Goal: Transaction & Acquisition: Book appointment/travel/reservation

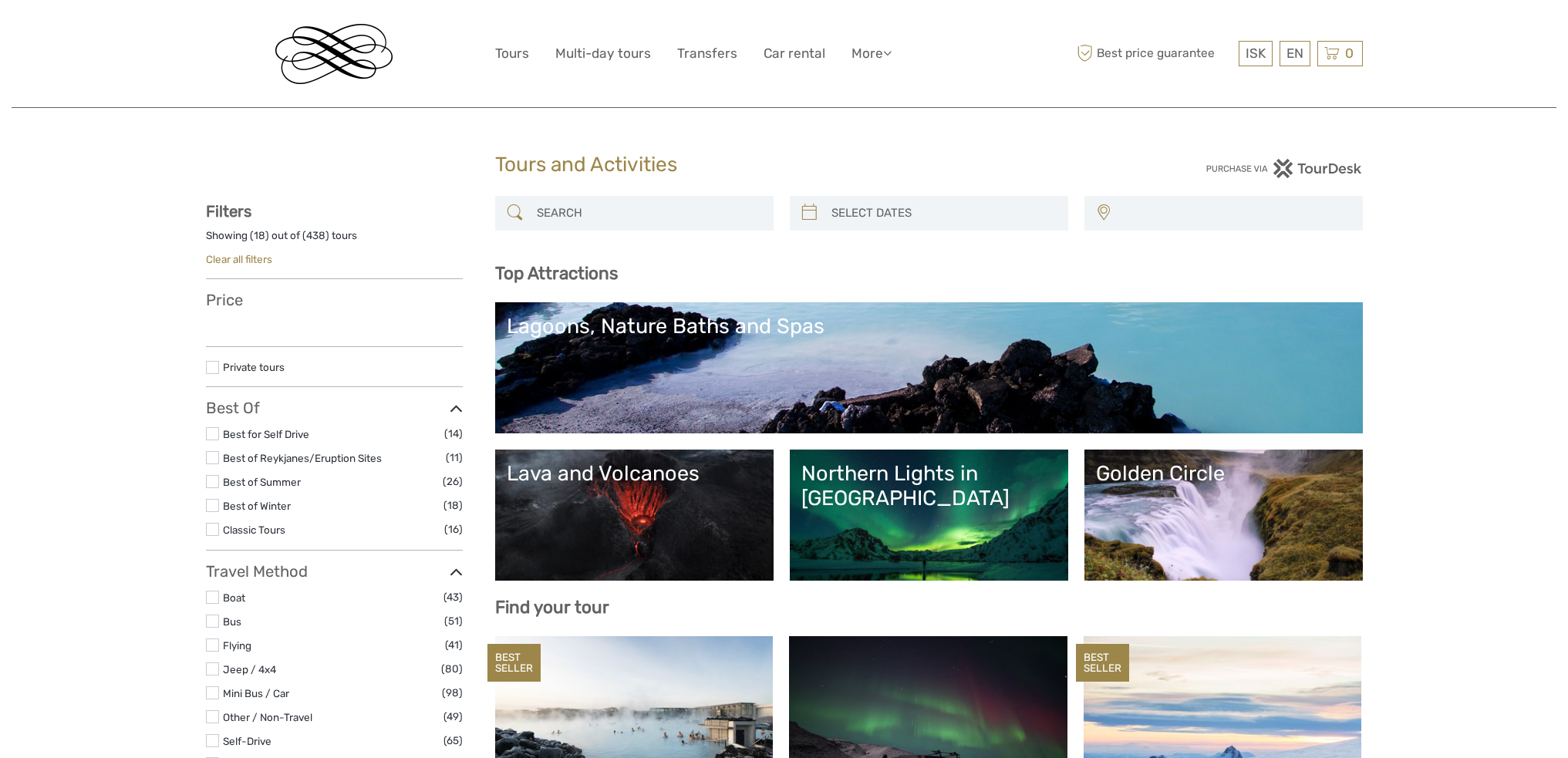
select select
click at [576, 209] on input "search" at bounding box center [648, 214] width 235 height 27
paste input "Northern Lights and Stargazing"
type input "Northern Lights and Stargazing"
select select
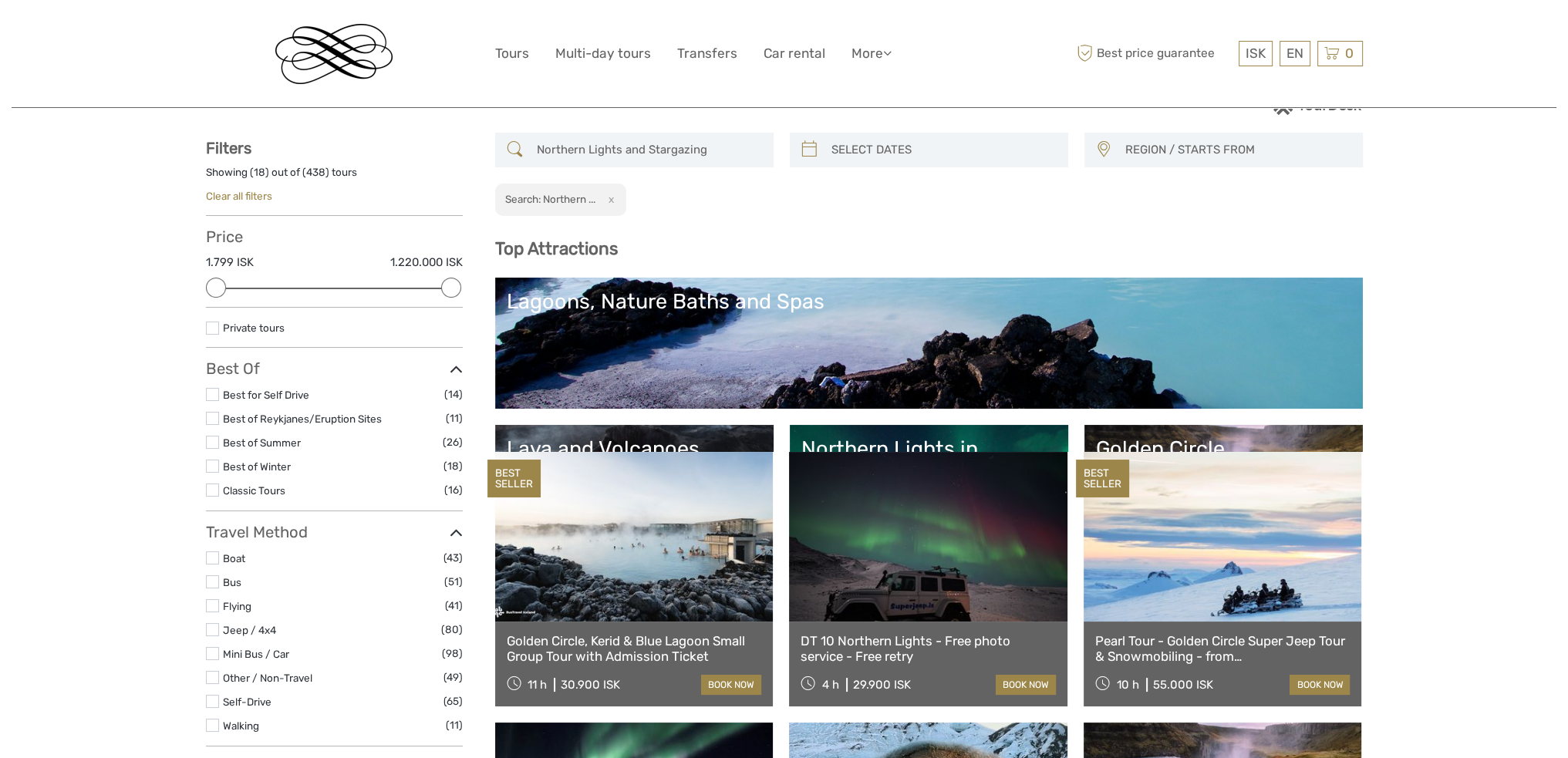
scroll to position [71, 0]
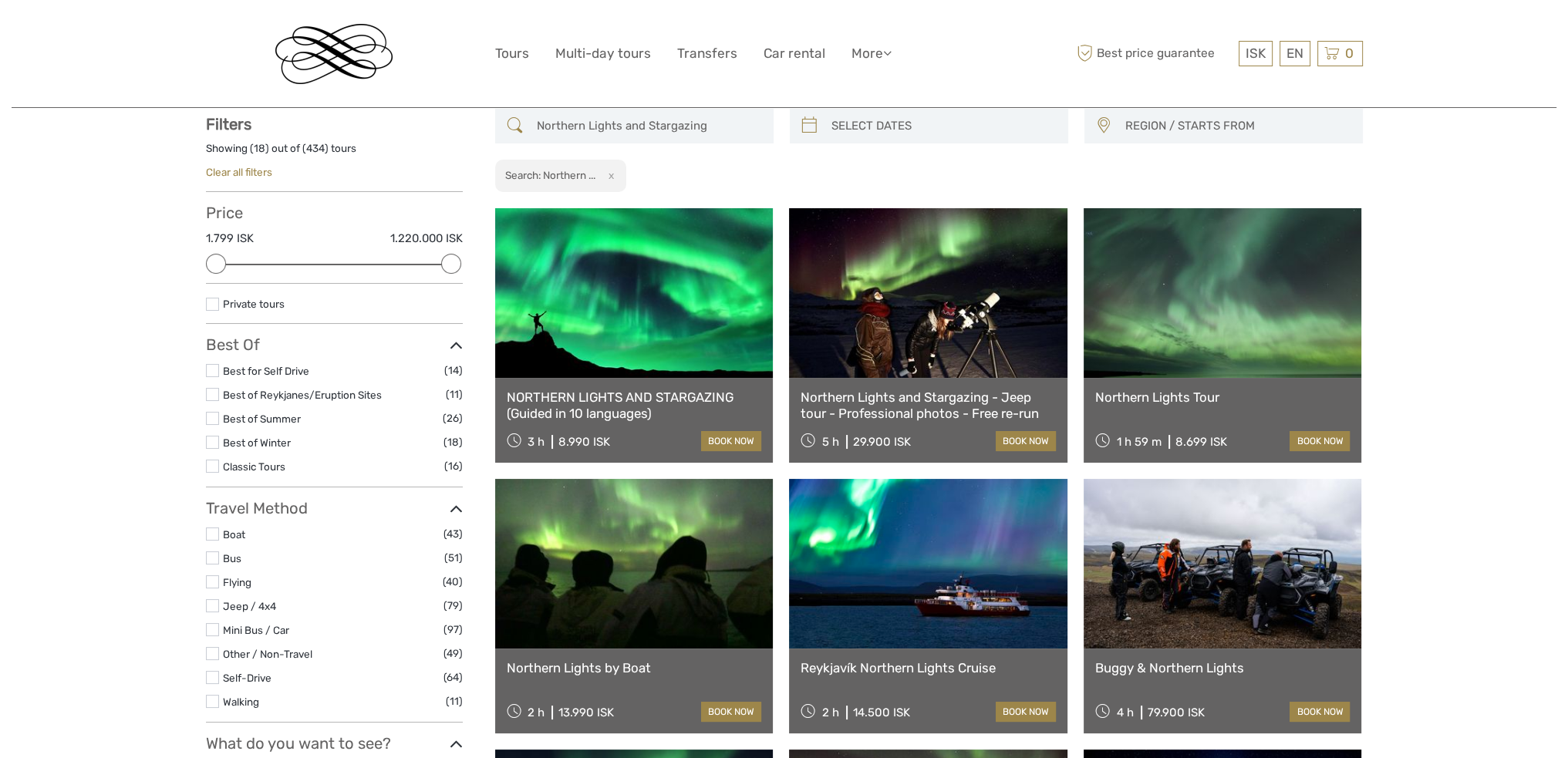
type input "Northern Lights and Stargazing"
click at [676, 323] on link at bounding box center [634, 293] width 278 height 169
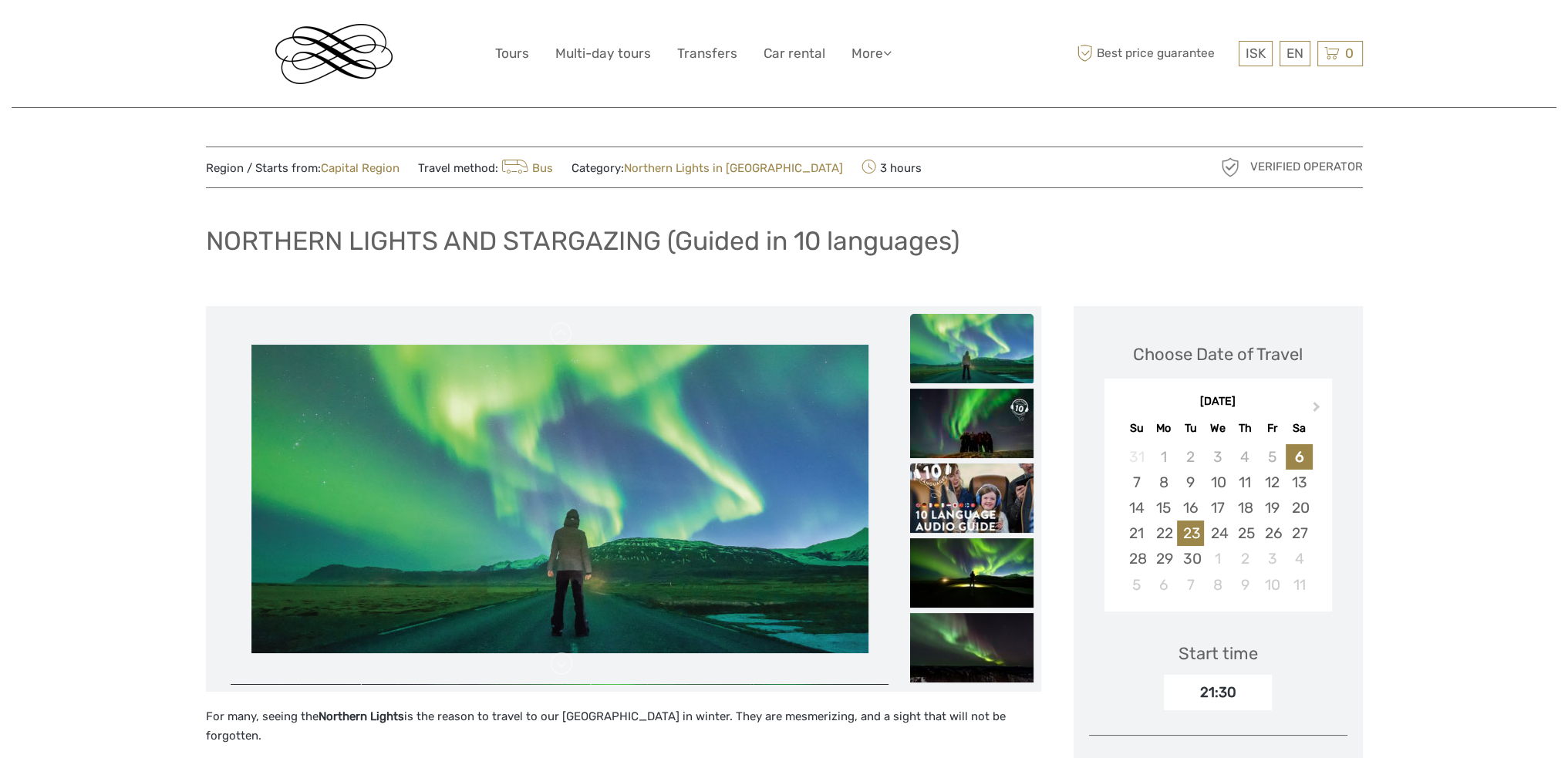
click at [1192, 531] on div "23" at bounding box center [1191, 533] width 27 height 26
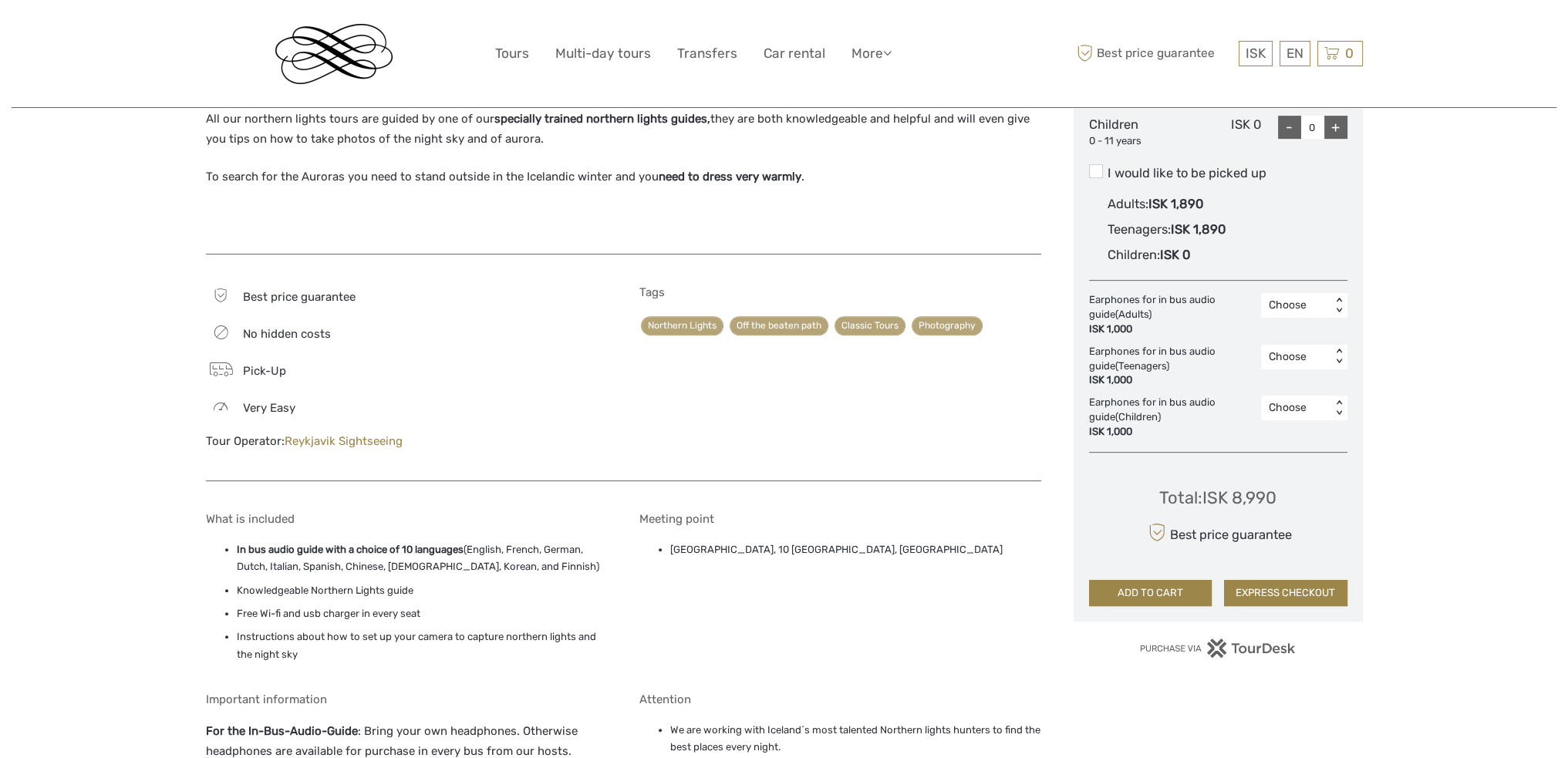
scroll to position [694, 0]
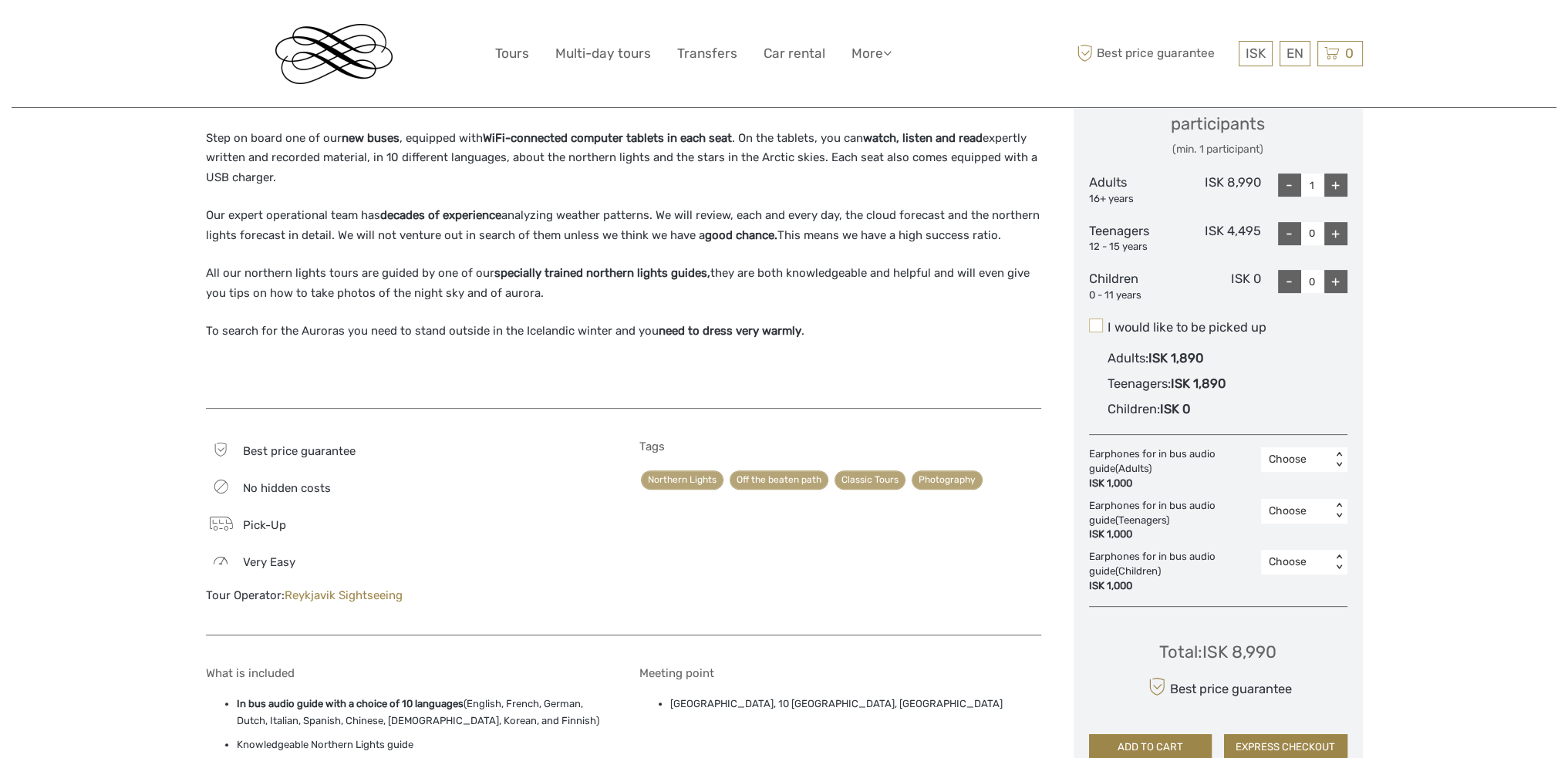
click at [1099, 323] on span at bounding box center [1096, 325] width 14 height 14
click at [1107, 322] on input "I would like to be picked up" at bounding box center [1107, 322] width 0 height 0
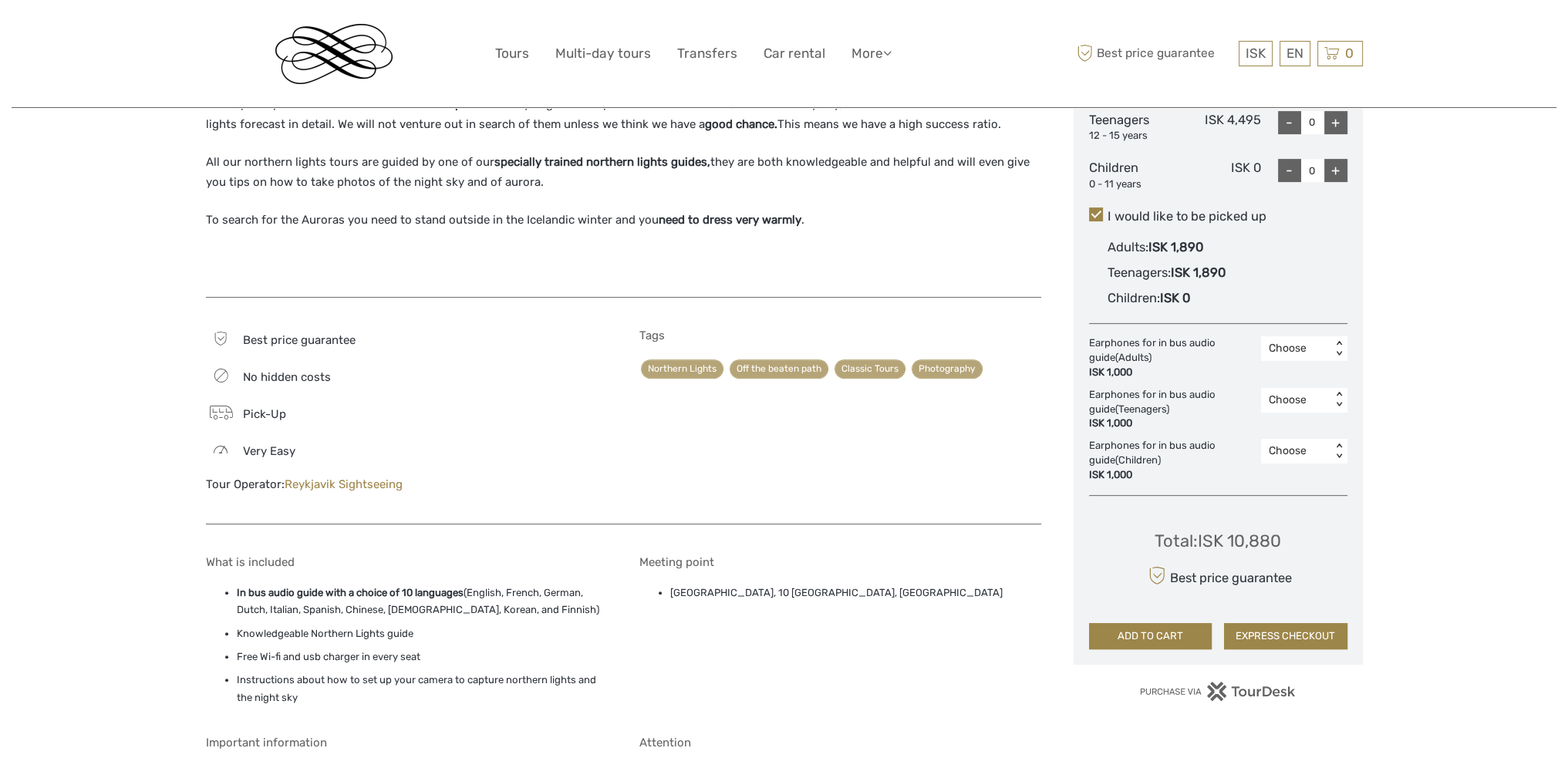
scroll to position [771, 0]
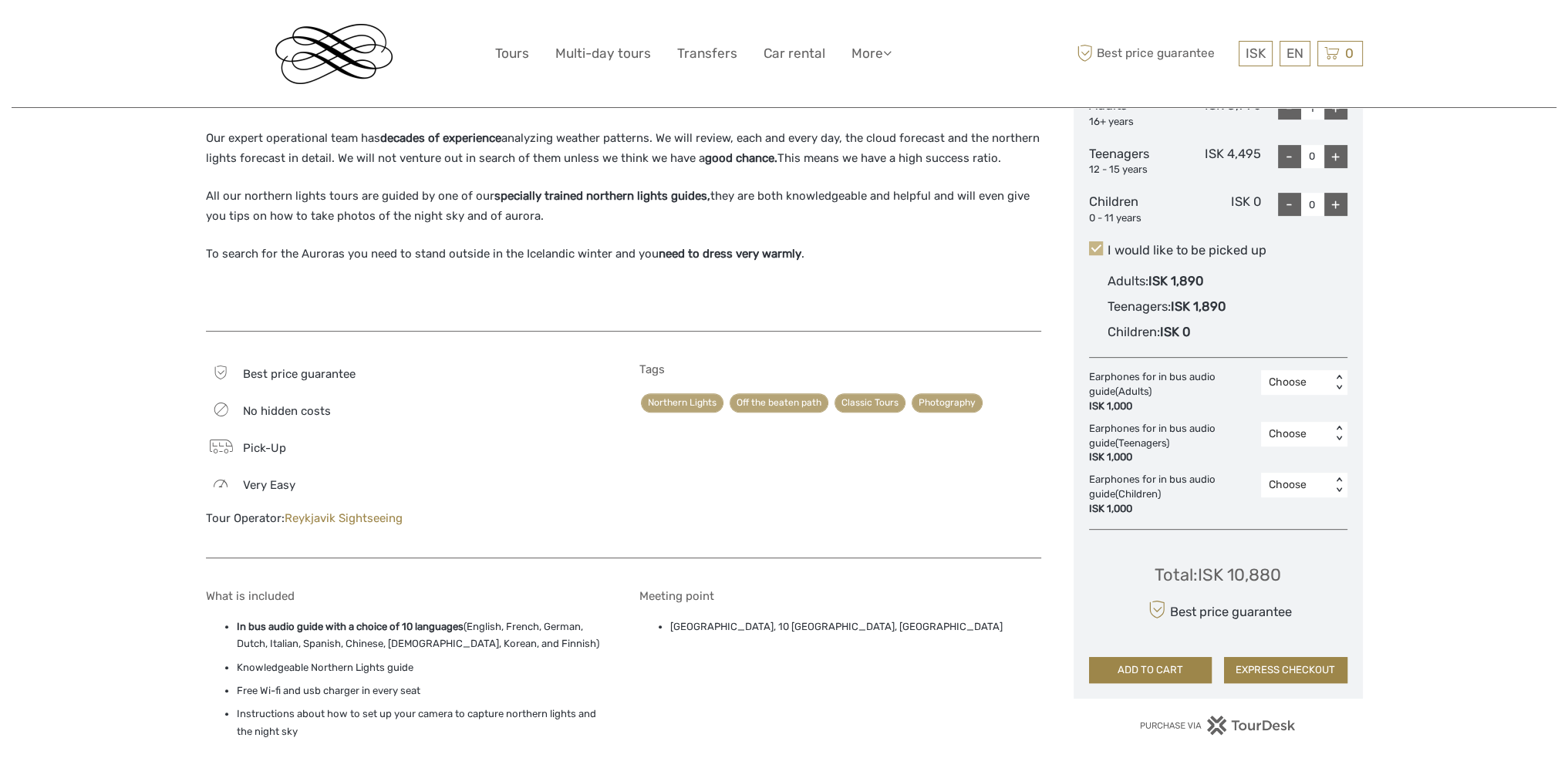
click at [1099, 249] on span at bounding box center [1096, 248] width 14 height 14
click at [1107, 244] on input "I would like to be picked up" at bounding box center [1107, 244] width 0 height 0
click at [1099, 249] on span at bounding box center [1096, 248] width 14 height 14
click at [1107, 244] on input "I would like to be picked up" at bounding box center [1107, 244] width 0 height 0
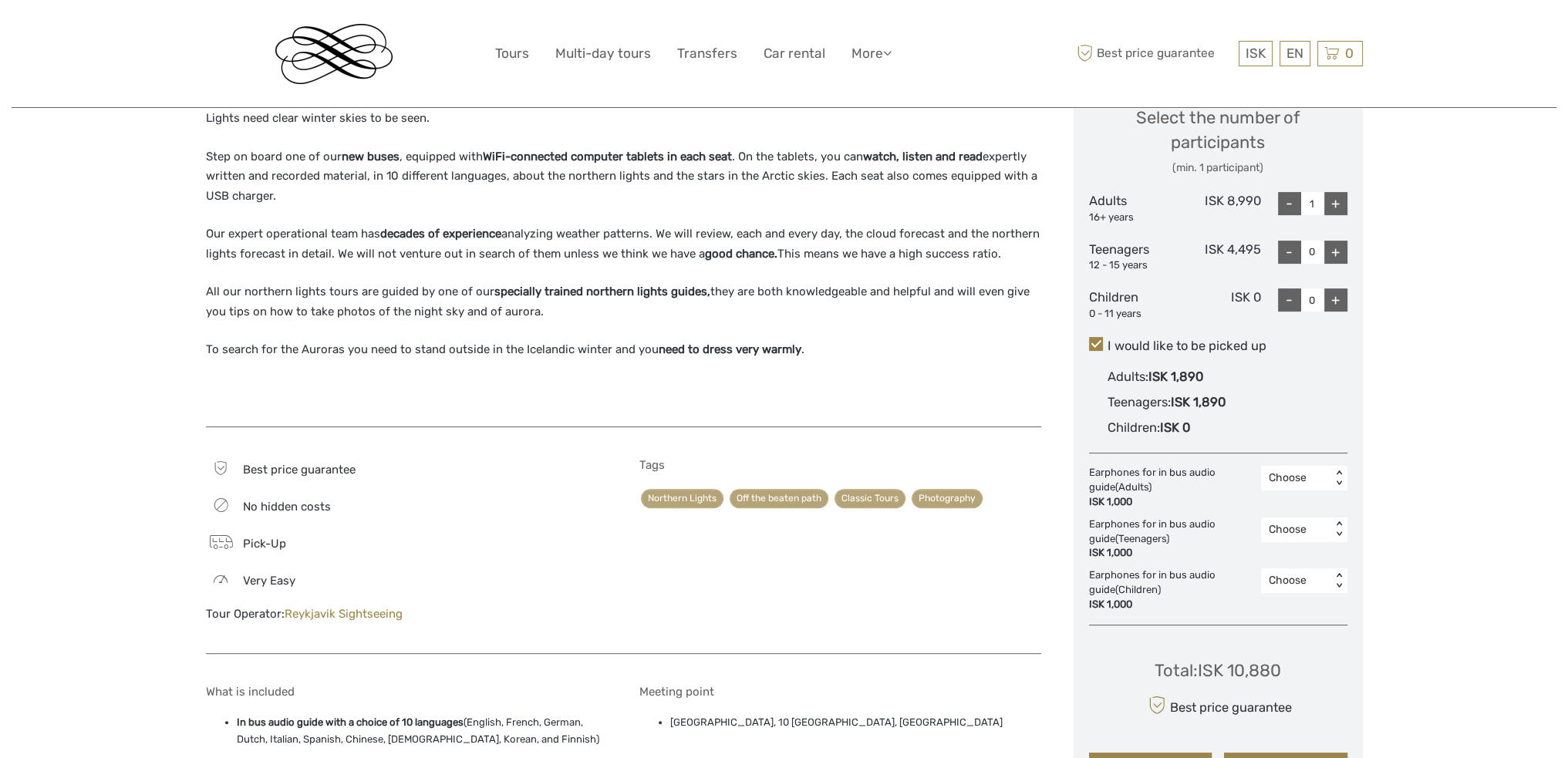
scroll to position [617, 0]
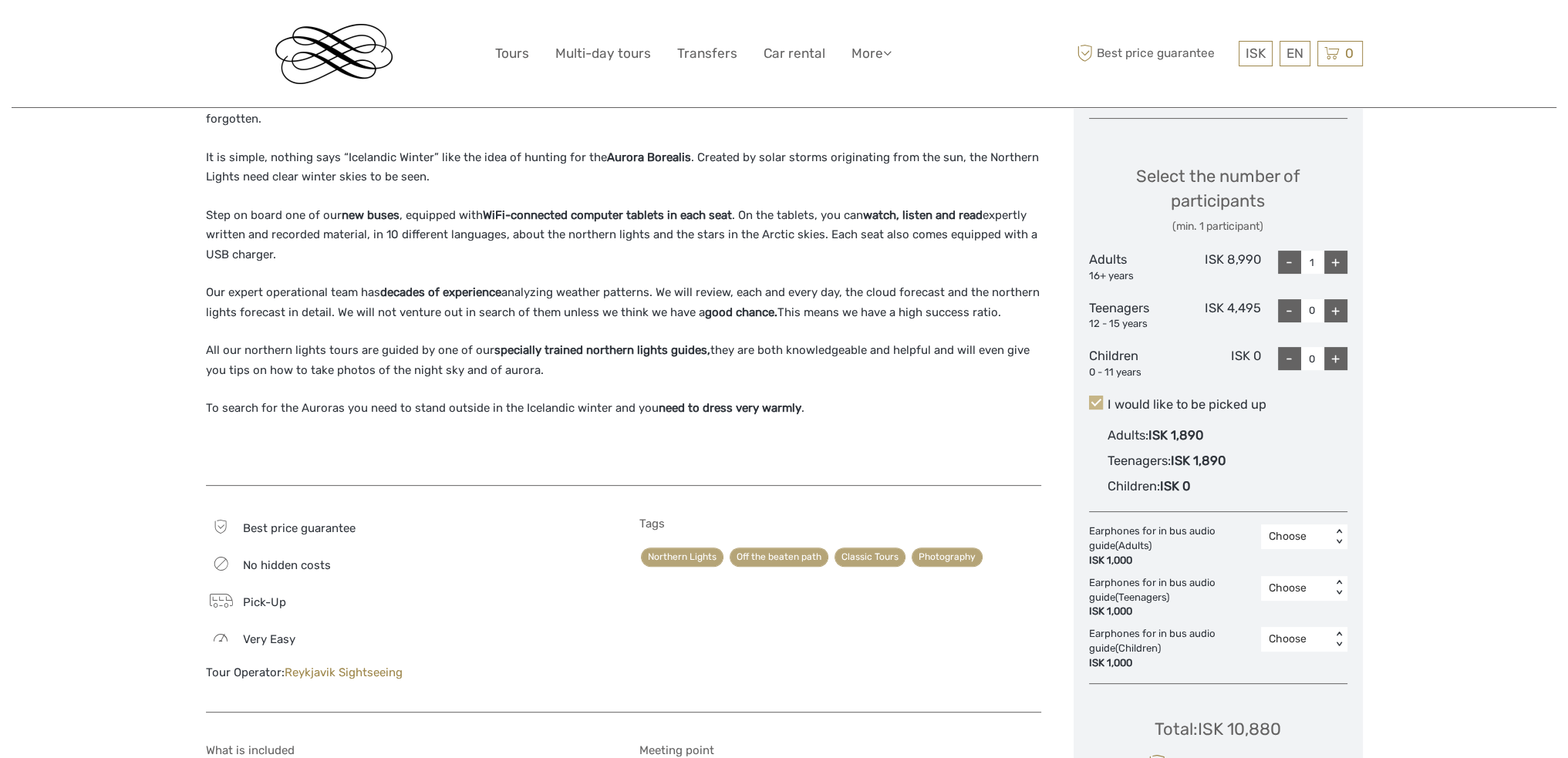
click at [1100, 397] on span at bounding box center [1096, 402] width 14 height 14
click at [1107, 398] on input "I would like to be picked up" at bounding box center [1107, 398] width 0 height 0
click at [1097, 407] on span at bounding box center [1096, 402] width 14 height 14
click at [1107, 398] on input "I would like to be picked up" at bounding box center [1107, 398] width 0 height 0
click at [1097, 407] on span at bounding box center [1096, 402] width 14 height 14
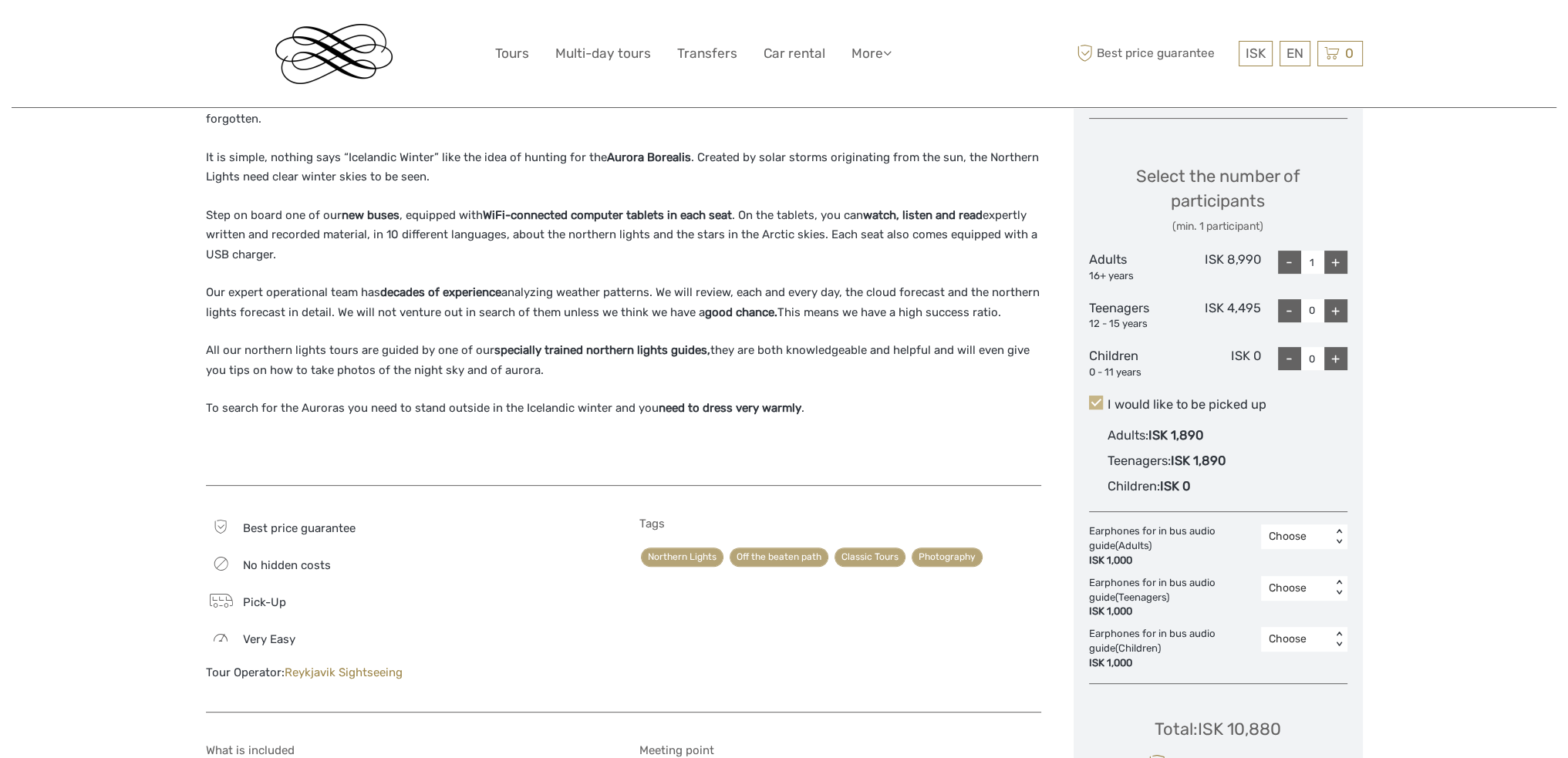
click at [1107, 398] on input "I would like to be picked up" at bounding box center [1107, 398] width 0 height 0
click at [1097, 407] on span at bounding box center [1096, 402] width 14 height 14
click at [1107, 398] on input "I would like to be picked up" at bounding box center [1107, 398] width 0 height 0
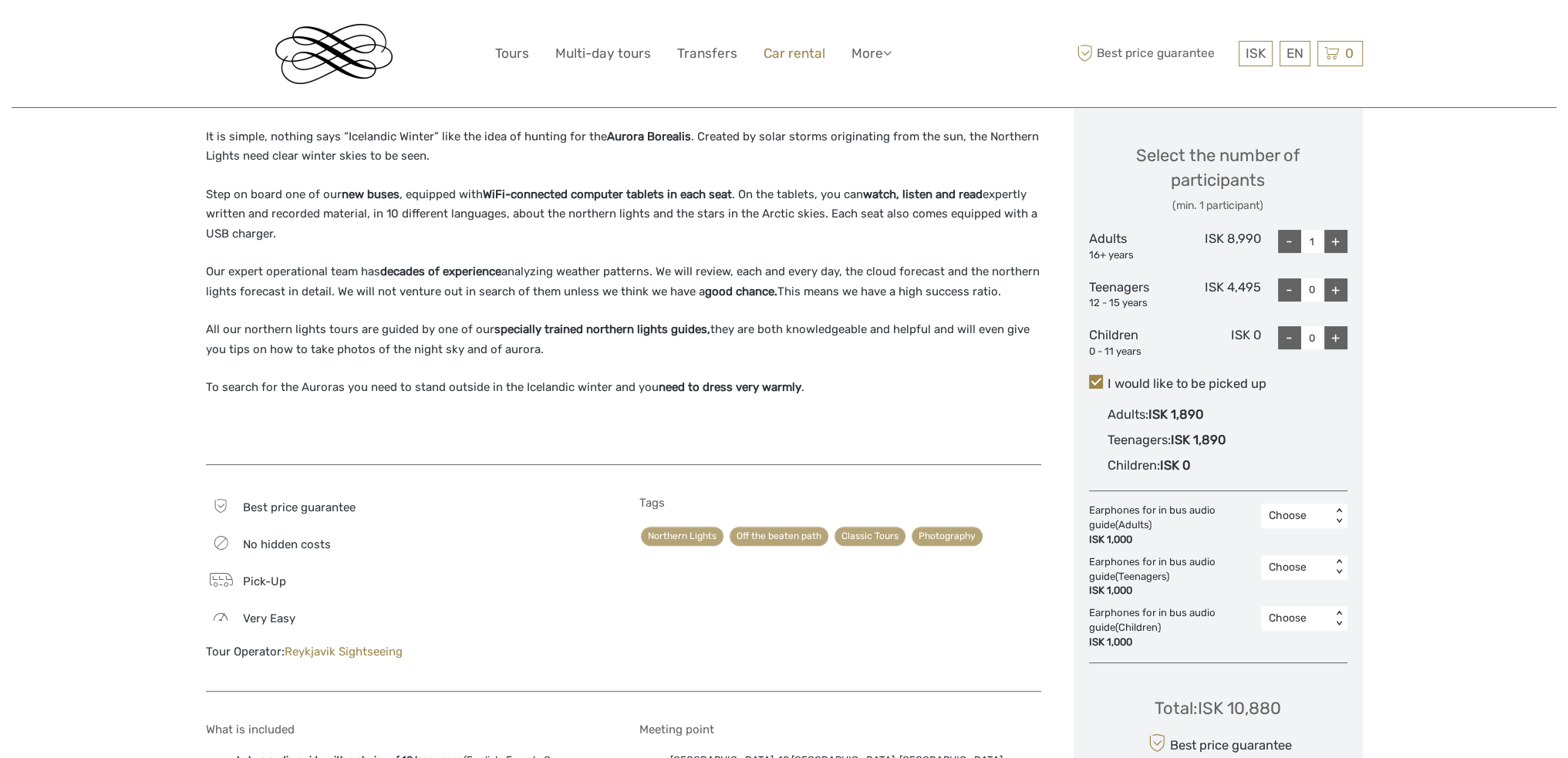
scroll to position [463, 0]
